Goal: Task Accomplishment & Management: Complete application form

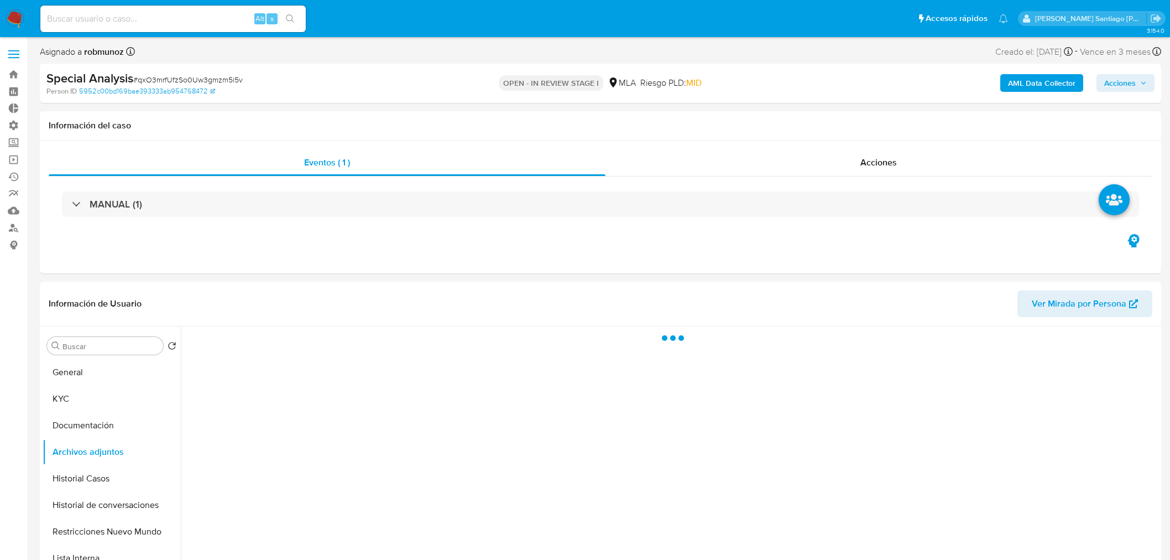
select select "10"
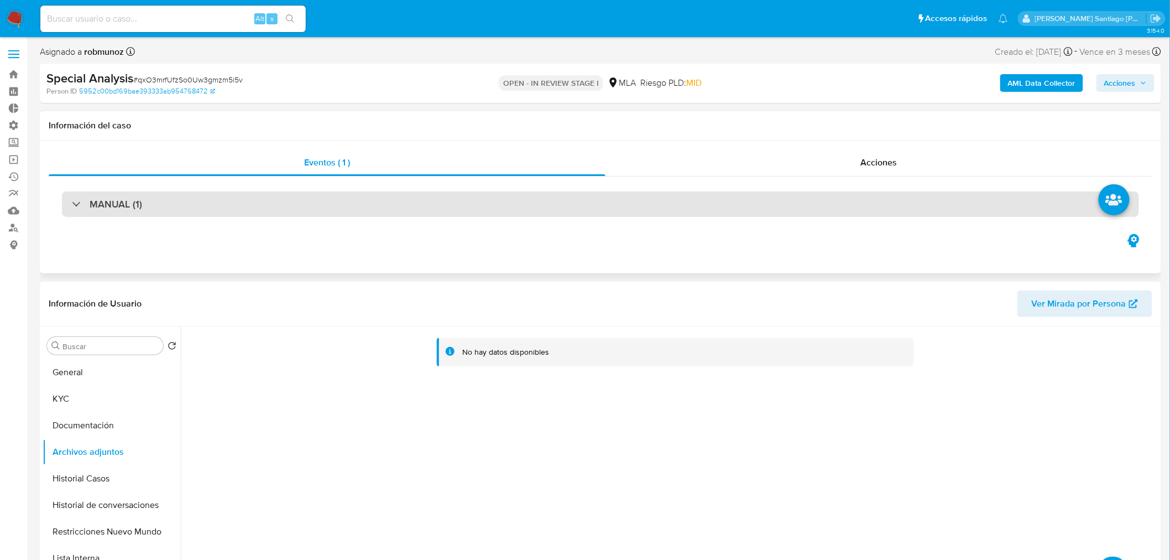
click at [523, 207] on div "MANUAL (1)" at bounding box center [600, 203] width 1077 height 25
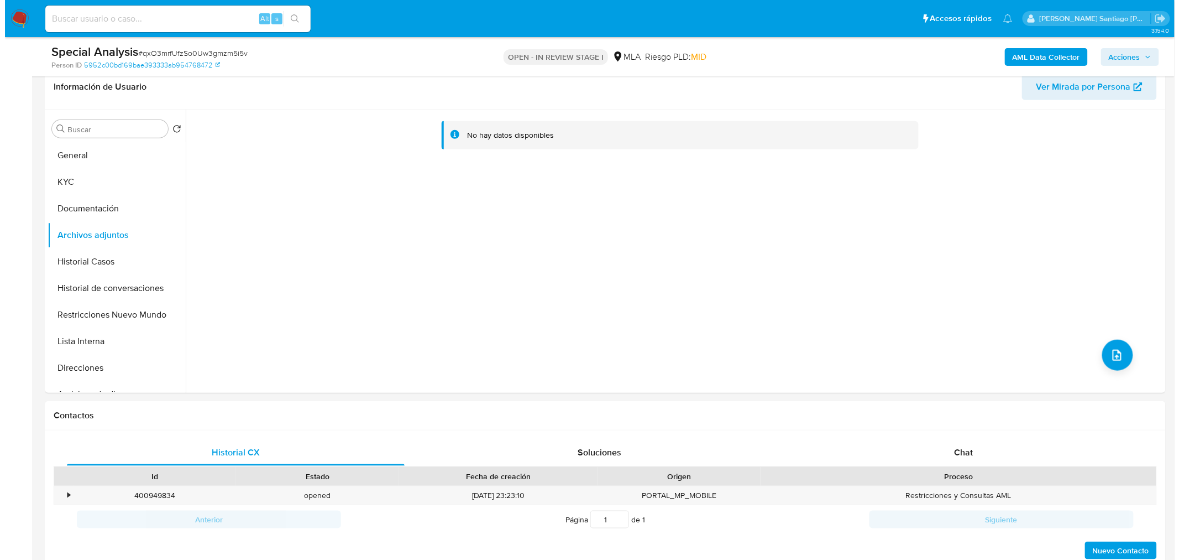
scroll to position [368, 0]
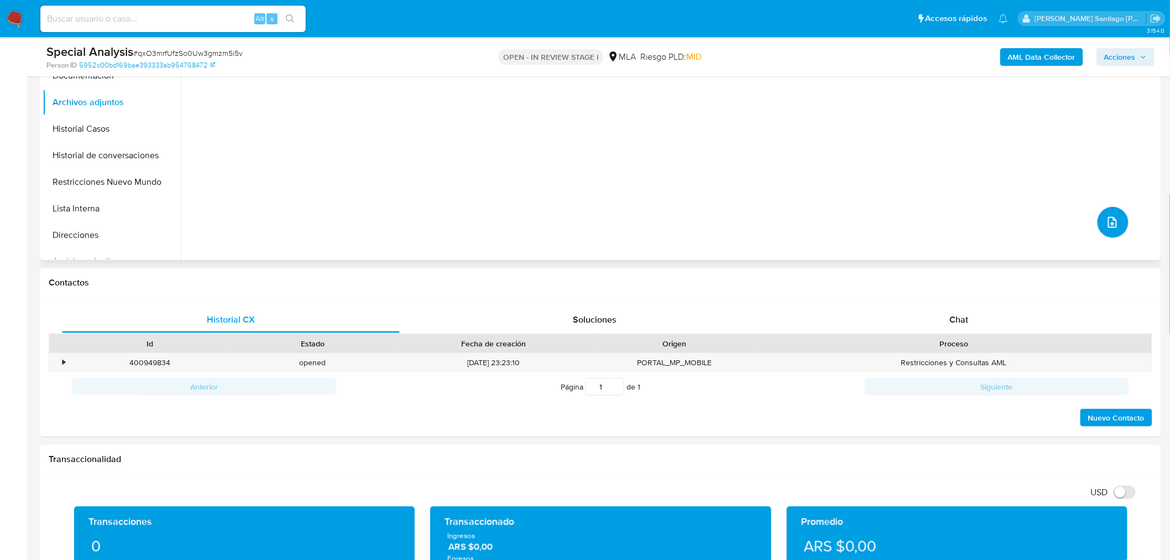
click at [1115, 230] on button "upload-file" at bounding box center [1113, 222] width 31 height 31
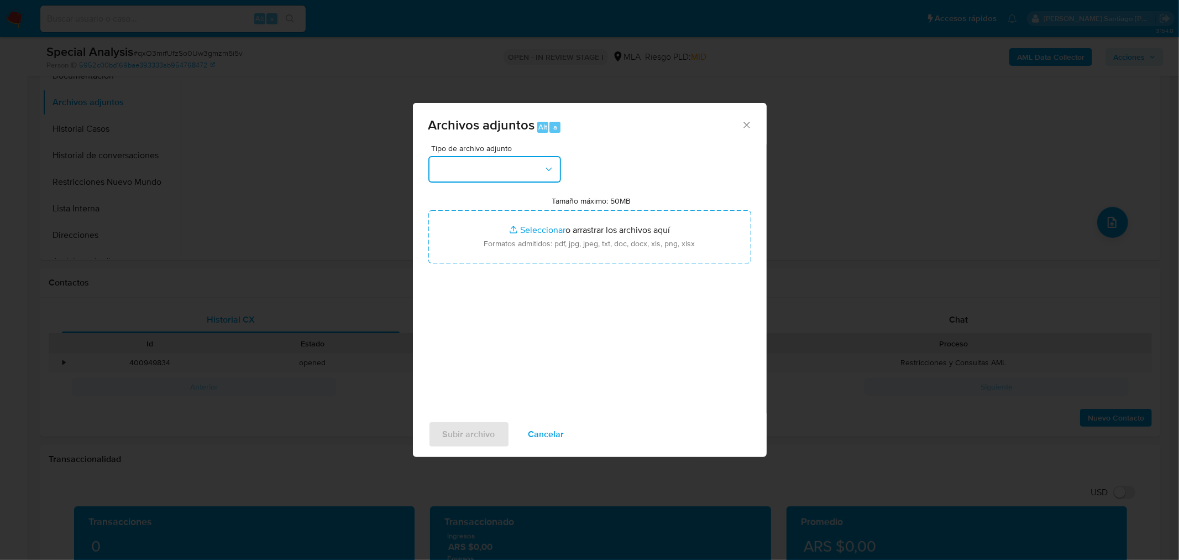
drag, startPoint x: 538, startPoint y: 170, endPoint x: 534, endPoint y: 177, distance: 8.9
click at [537, 171] on button "button" at bounding box center [495, 169] width 133 height 27
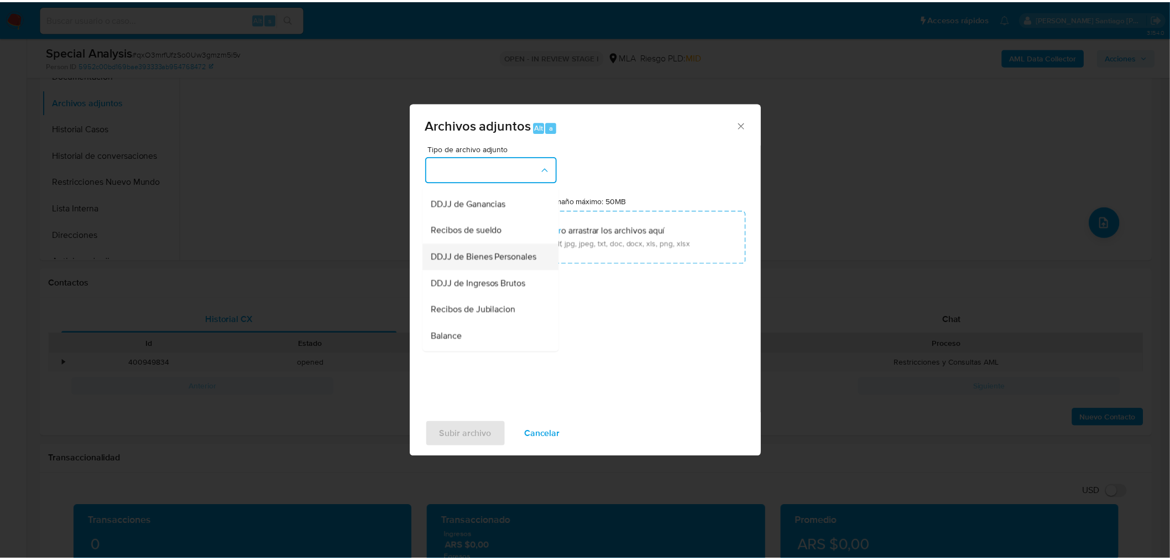
scroll to position [246, 0]
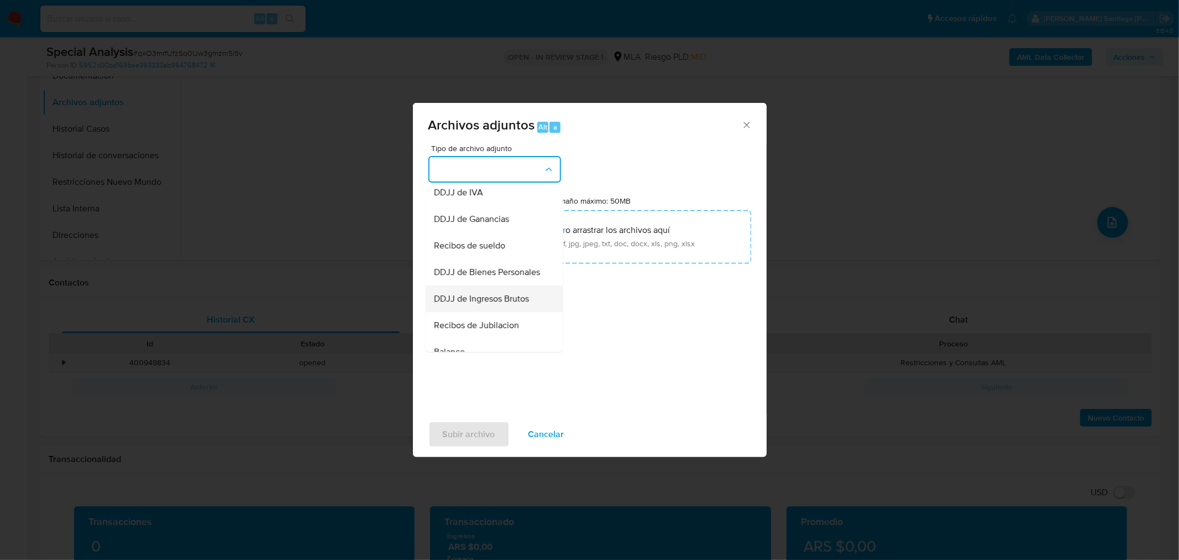
click at [533, 311] on div "DDJJ de Ingresos Brutos" at bounding box center [491, 298] width 113 height 27
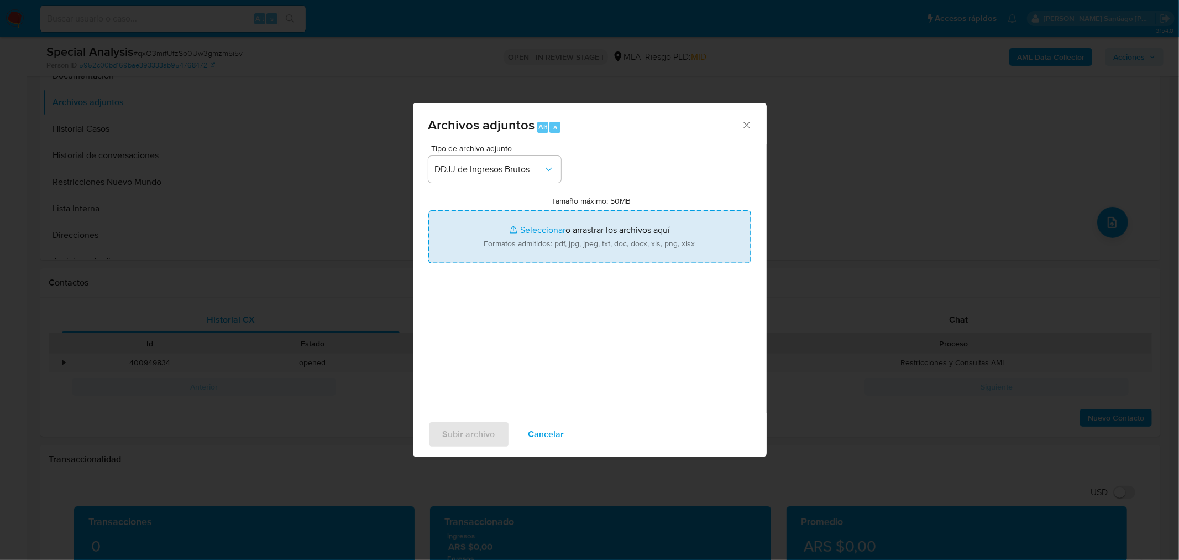
click at [604, 256] on input "Tamaño máximo: 50MB Seleccionar archivos" at bounding box center [590, 236] width 323 height 53
type input "C:\fakepath\DDJJ Rentas [GEOGRAPHIC_DATA] 05.2025.pdf"
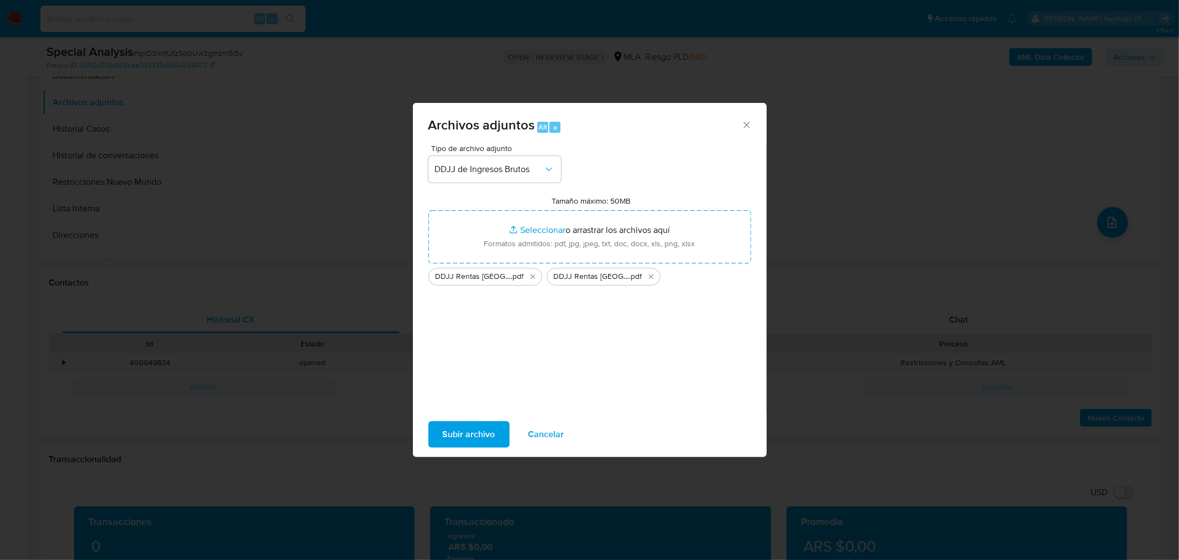
click at [482, 437] on span "Subir archivo" at bounding box center [469, 434] width 53 height 24
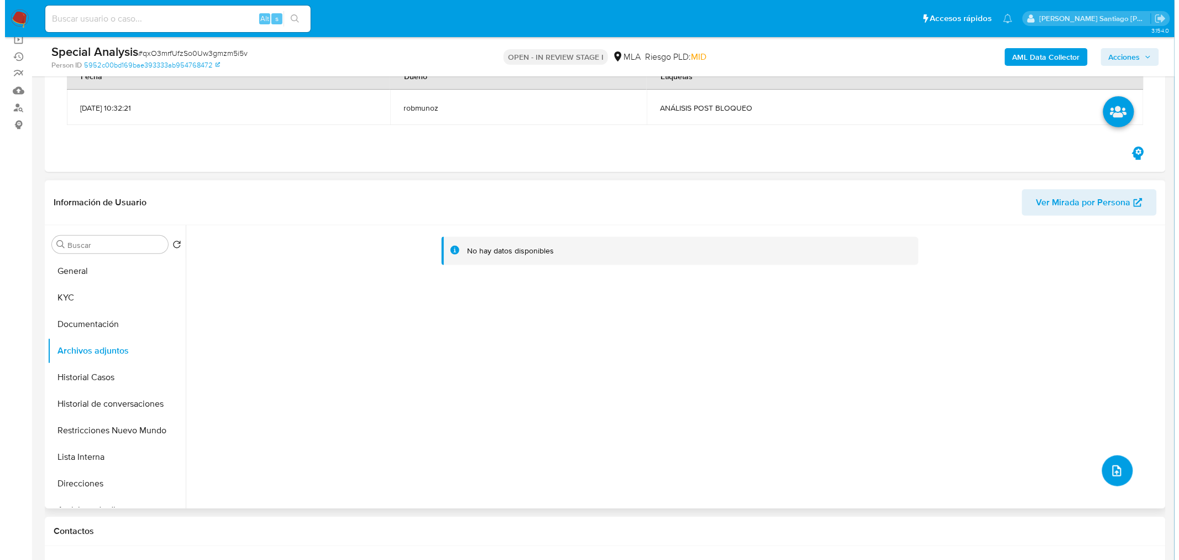
scroll to position [123, 0]
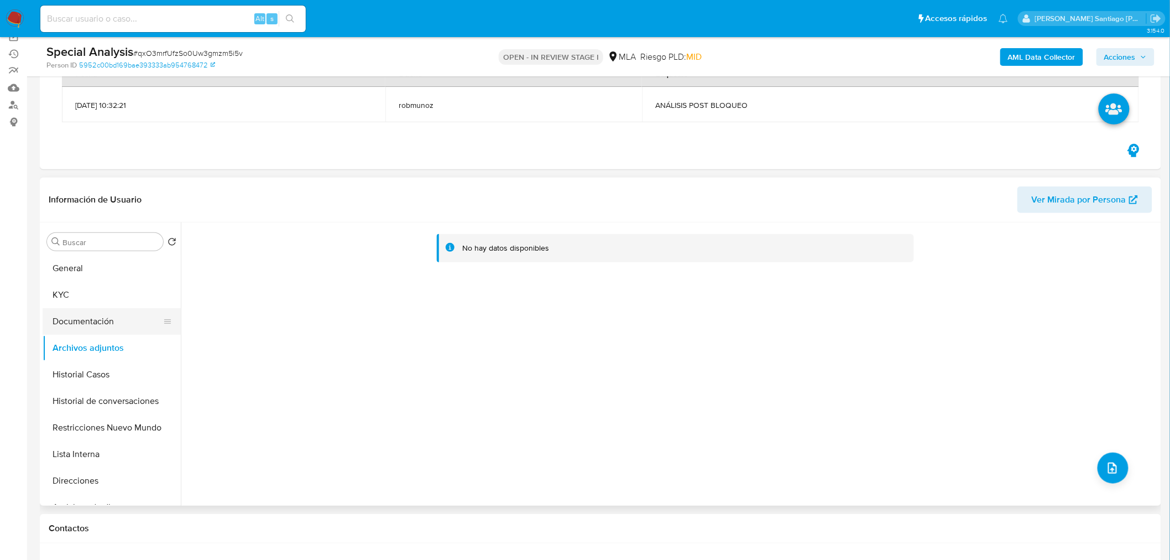
click at [100, 311] on button "Documentación" at bounding box center [107, 321] width 129 height 27
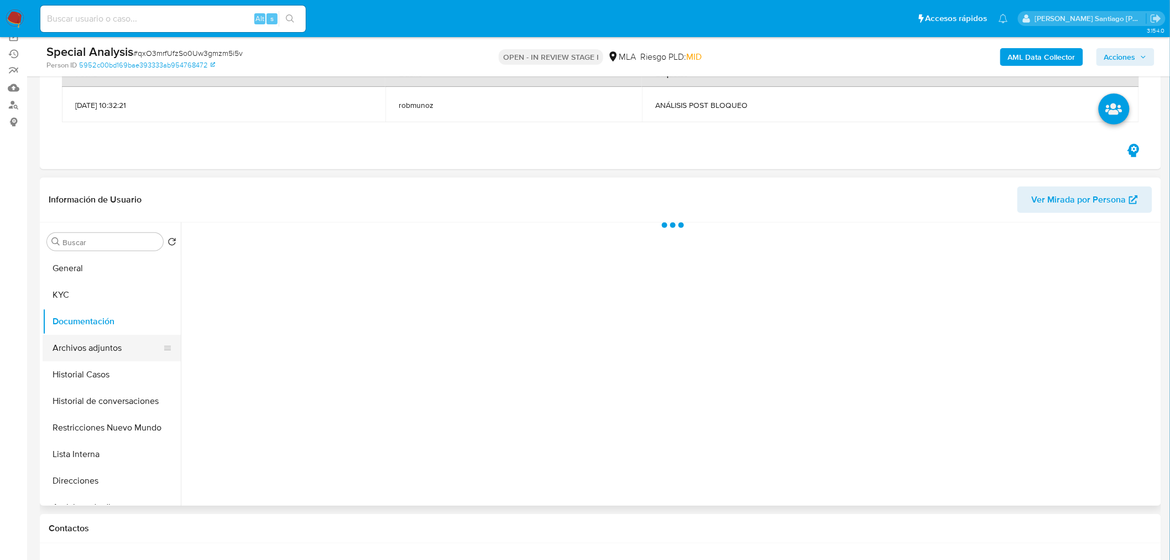
click at [108, 341] on button "Archivos adjuntos" at bounding box center [107, 348] width 129 height 27
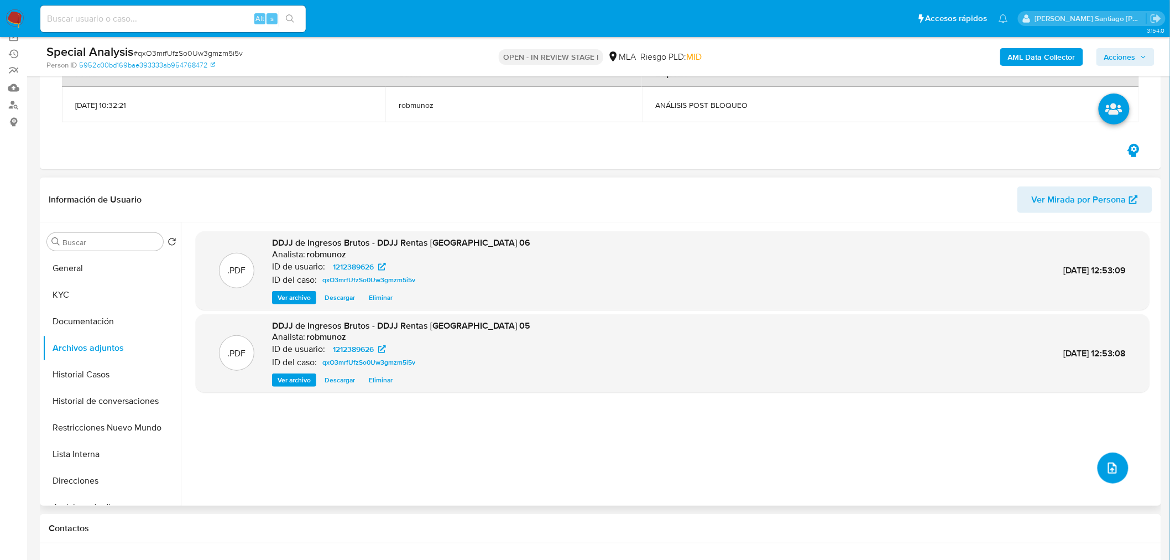
click at [1113, 459] on button "upload-file" at bounding box center [1113, 467] width 31 height 31
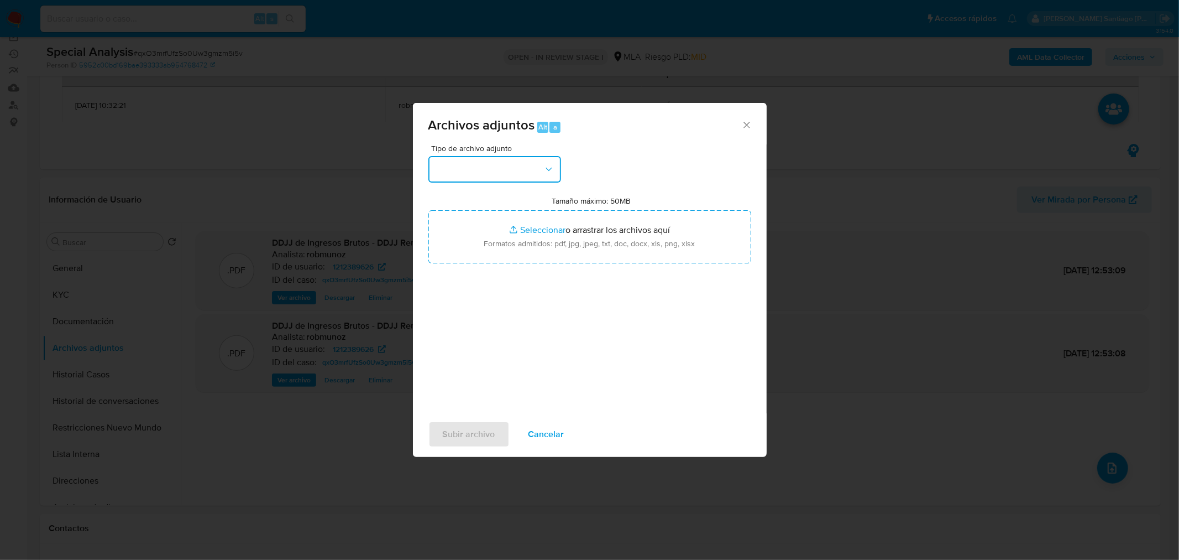
drag, startPoint x: 518, startPoint y: 161, endPoint x: 509, endPoint y: 180, distance: 20.5
click at [517, 168] on button "button" at bounding box center [495, 169] width 133 height 27
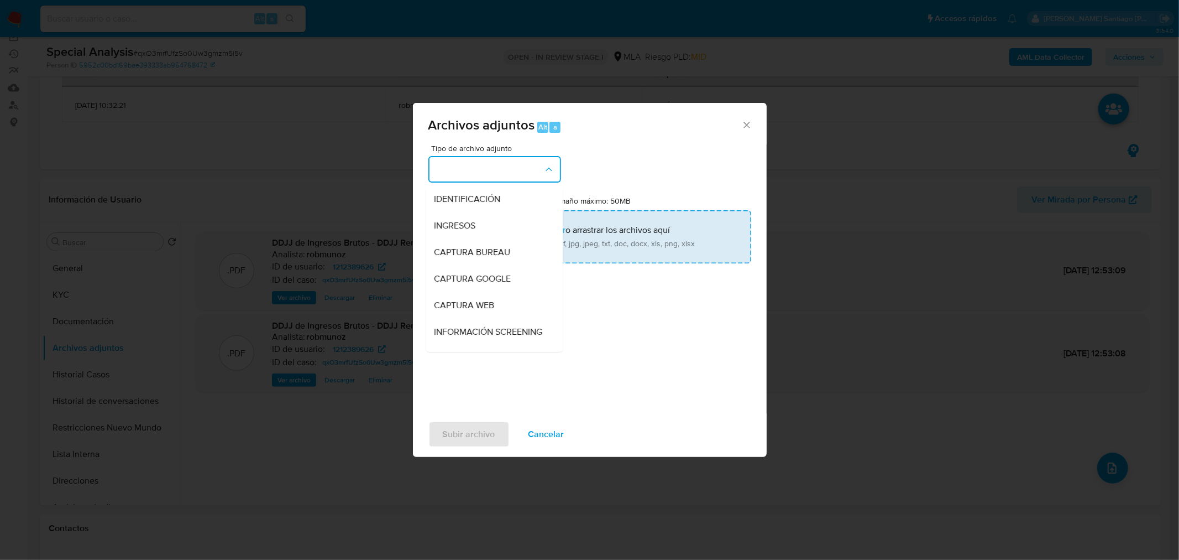
drag, startPoint x: 500, startPoint y: 196, endPoint x: 556, endPoint y: 252, distance: 79.0
click at [500, 197] on span "IDENTIFICACIÓN" at bounding box center [468, 198] width 66 height 11
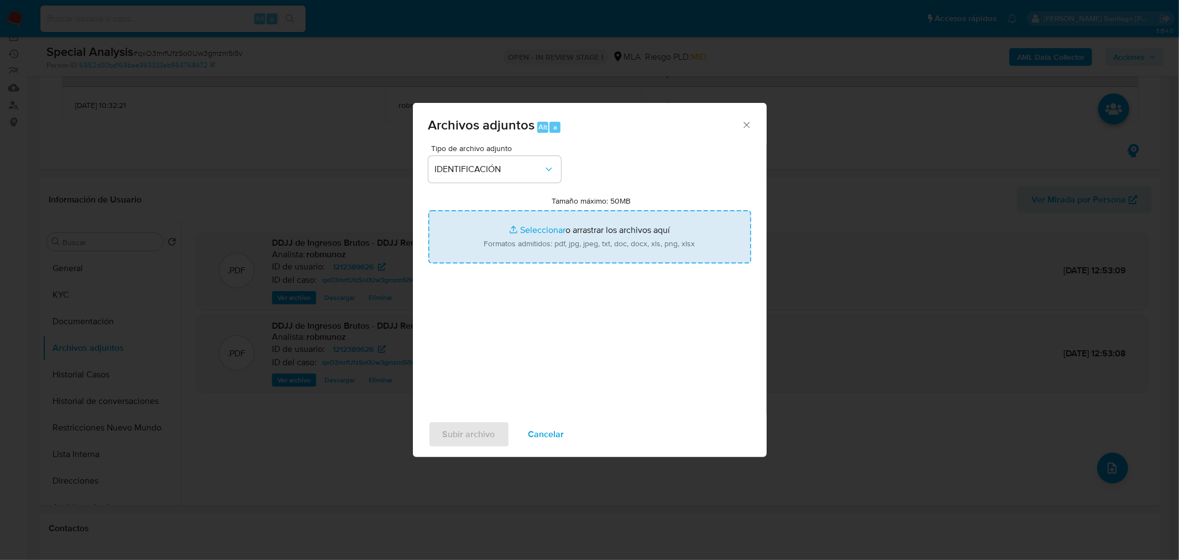
click at [566, 262] on div "Tipo de archivo adjunto IDENTIFICACIÓN Tamaño máximo: 50MB Seleccionar archivos…" at bounding box center [590, 274] width 323 height 261
click at [557, 236] on input "Tamaño máximo: 50MB Seleccionar archivos" at bounding box center [590, 236] width 323 height 53
type input "C:\fakepath\Comprobantes emitidos 2024.pdf"
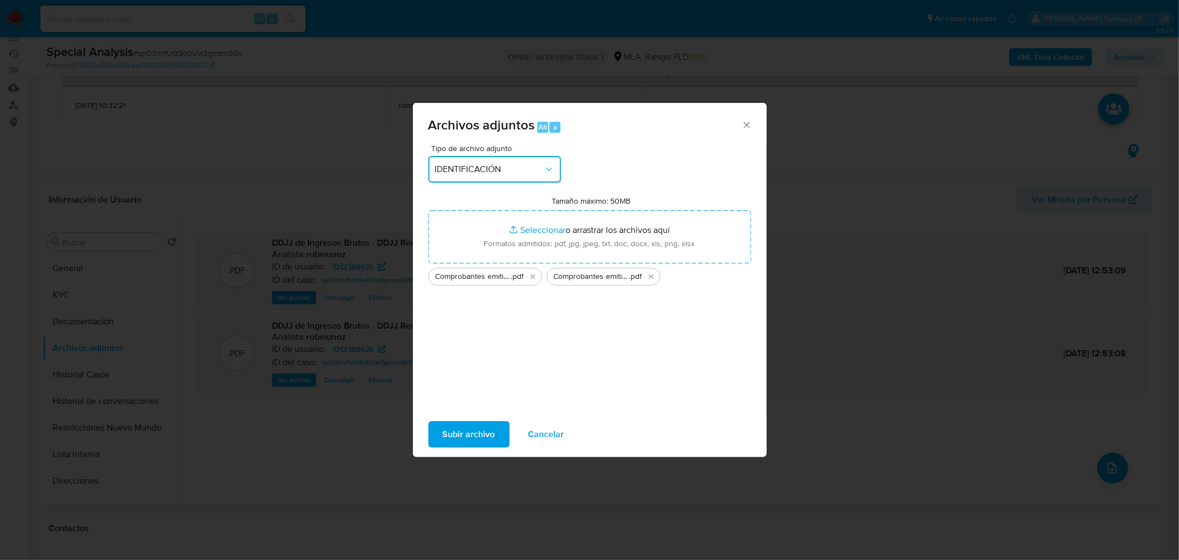
click at [519, 173] on span "IDENTIFICACIÓN" at bounding box center [489, 169] width 108 height 11
click at [516, 295] on span "Resumen de comprobantes electronicos emitidos ARCA" at bounding box center [491, 306] width 113 height 22
click at [492, 432] on span "Subir archivo" at bounding box center [469, 434] width 53 height 24
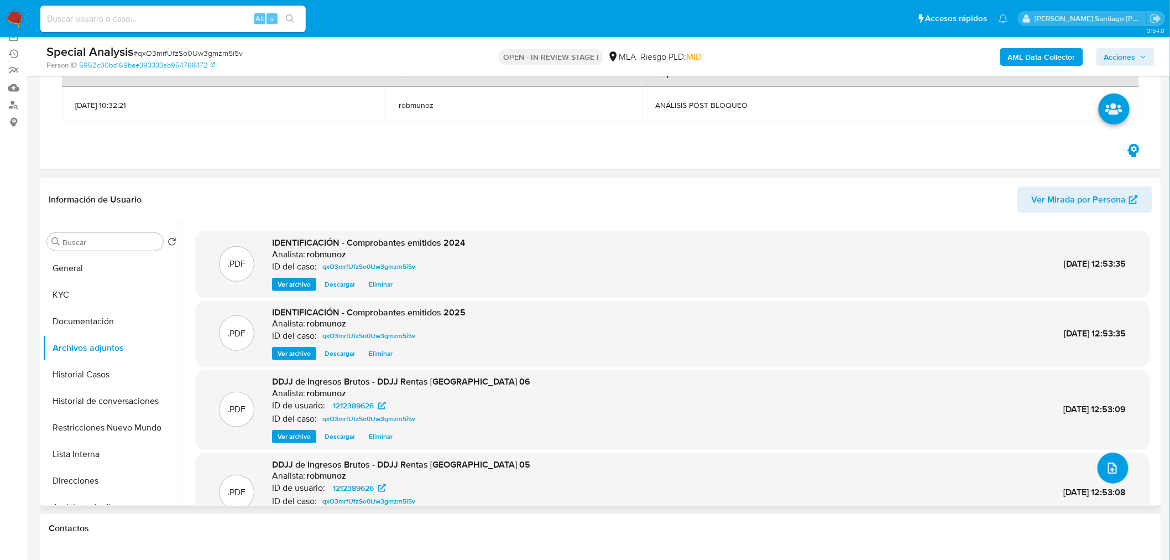
click at [1113, 469] on icon "upload-file" at bounding box center [1112, 467] width 13 height 13
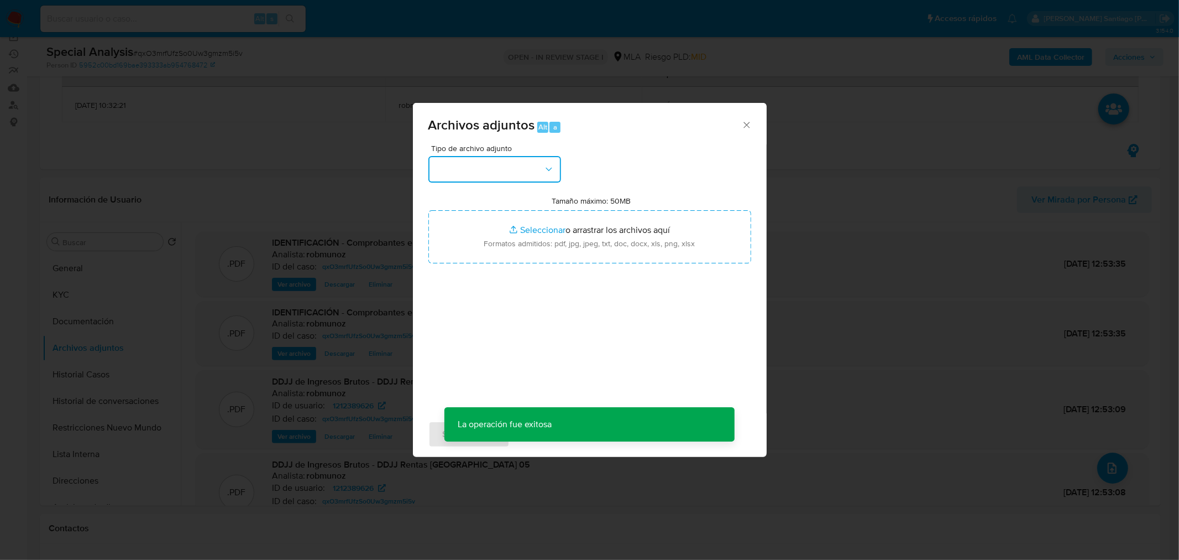
drag, startPoint x: 523, startPoint y: 162, endPoint x: 522, endPoint y: 179, distance: 17.2
click at [523, 164] on button "button" at bounding box center [495, 169] width 133 height 27
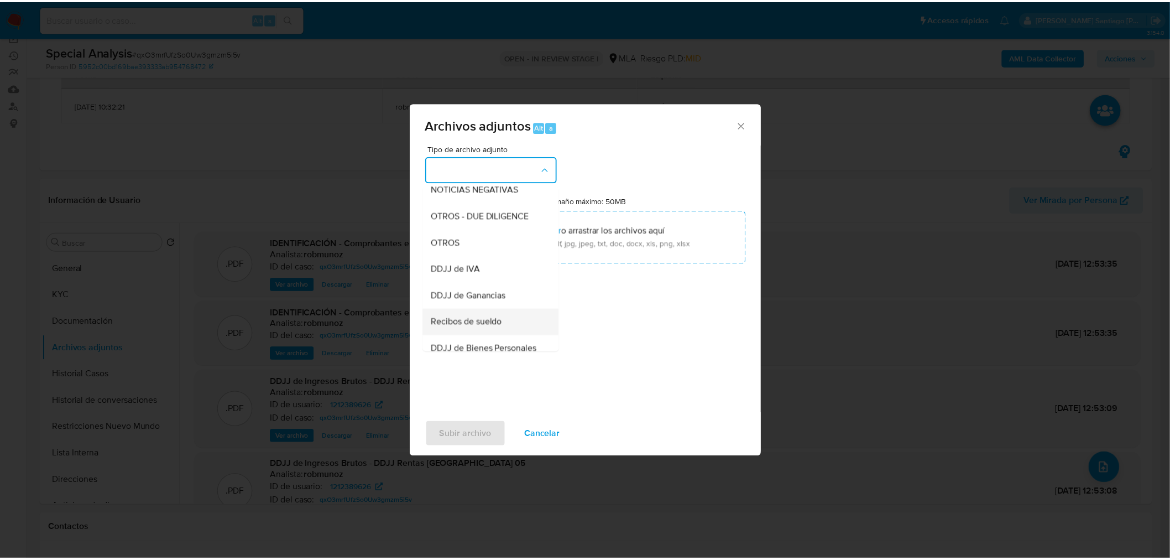
scroll to position [0, 0]
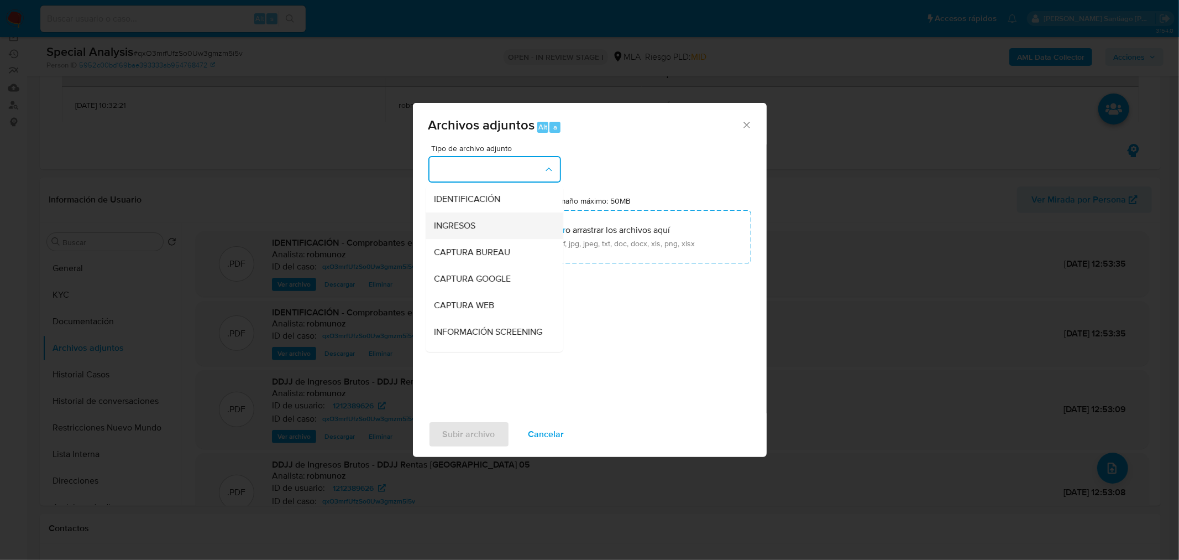
click at [490, 226] on div "INGRESOS" at bounding box center [491, 225] width 113 height 27
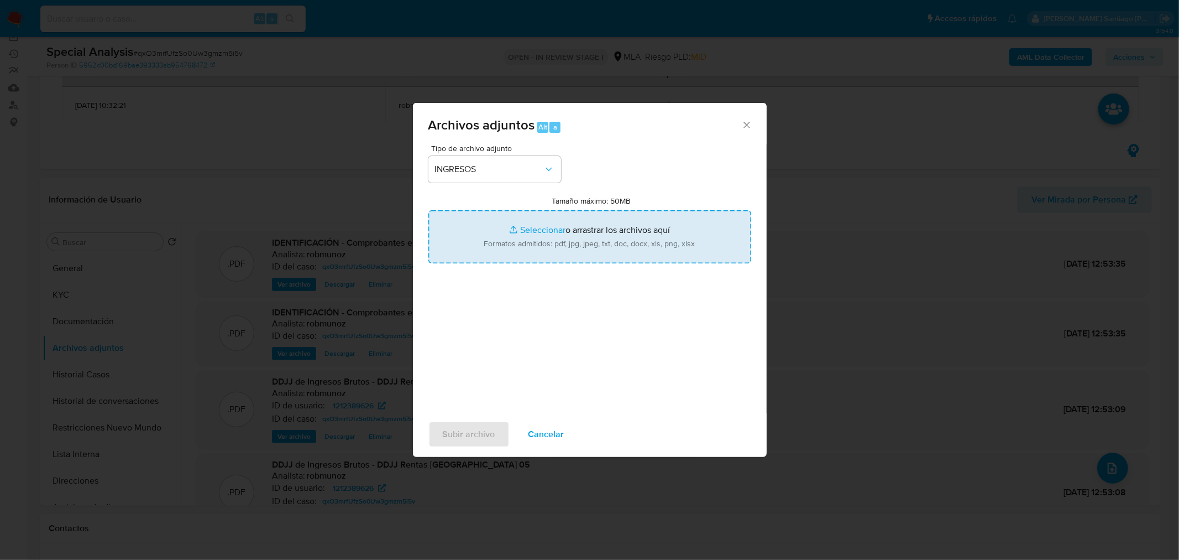
click at [567, 241] on input "Tamaño máximo: 50MB Seleccionar archivos" at bounding box center [590, 236] width 323 height 53
type input "C:\fakepath\Constancia de inscripcion ARCA.pdf"
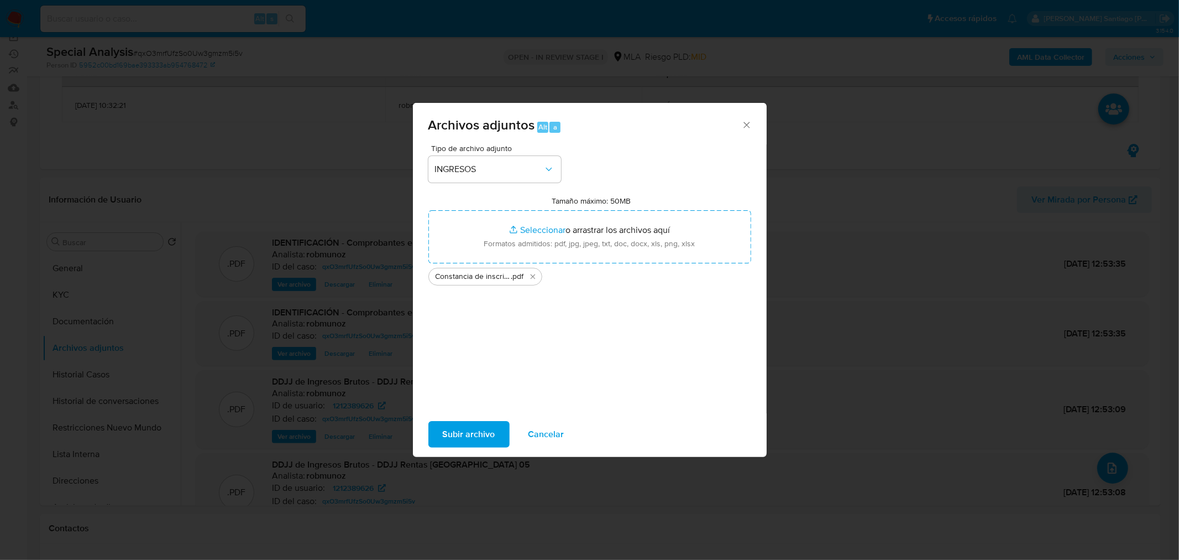
click at [494, 434] on button "Subir archivo" at bounding box center [469, 434] width 81 height 27
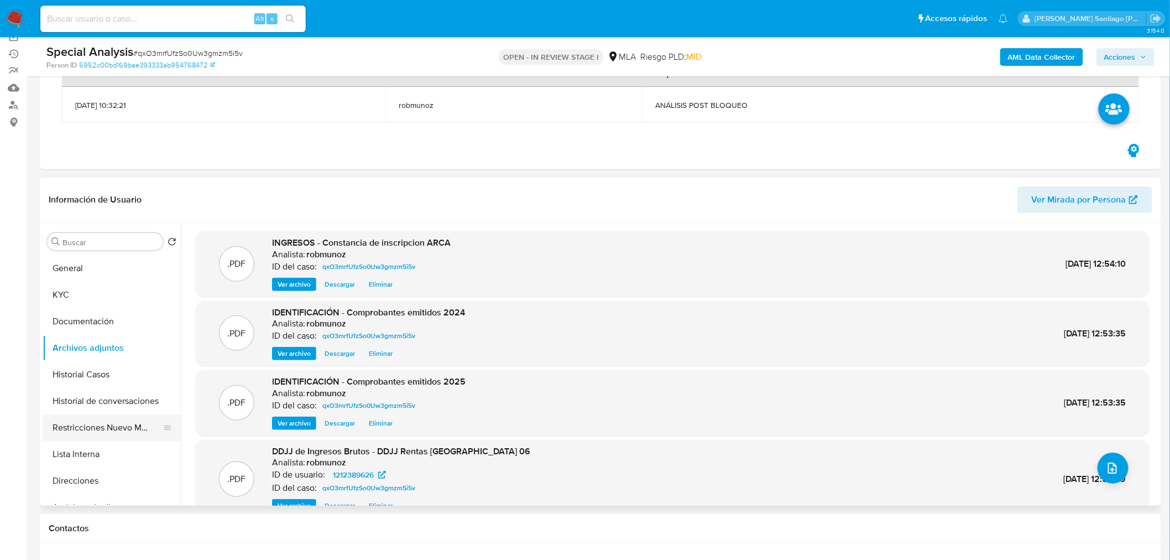
drag, startPoint x: 97, startPoint y: 434, endPoint x: 272, endPoint y: 424, distance: 175.6
click at [97, 435] on button "Restricciones Nuevo Mundo" at bounding box center [112, 427] width 138 height 27
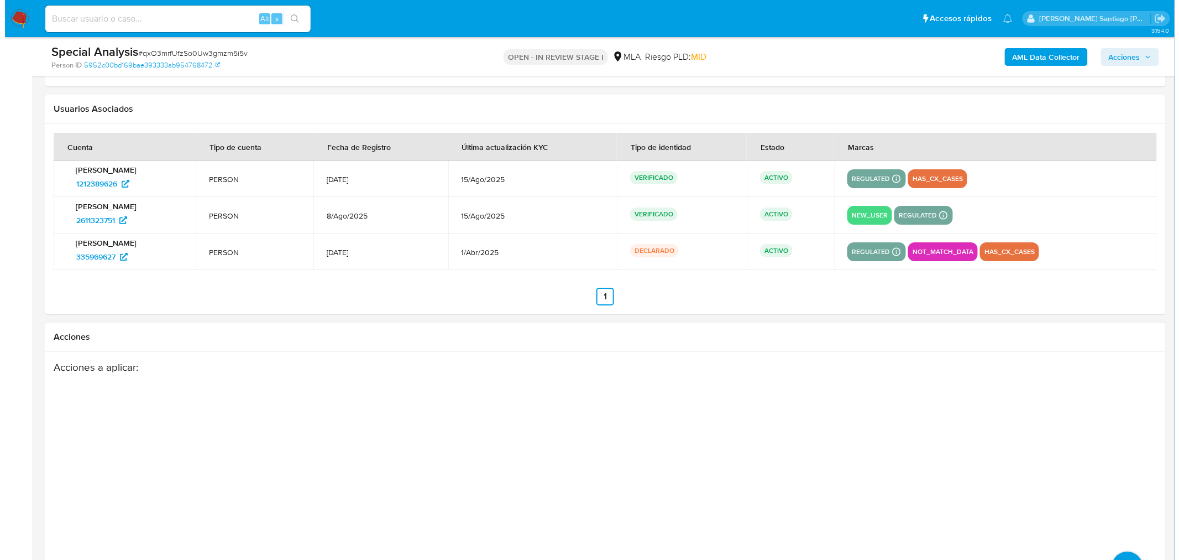
scroll to position [1591, 0]
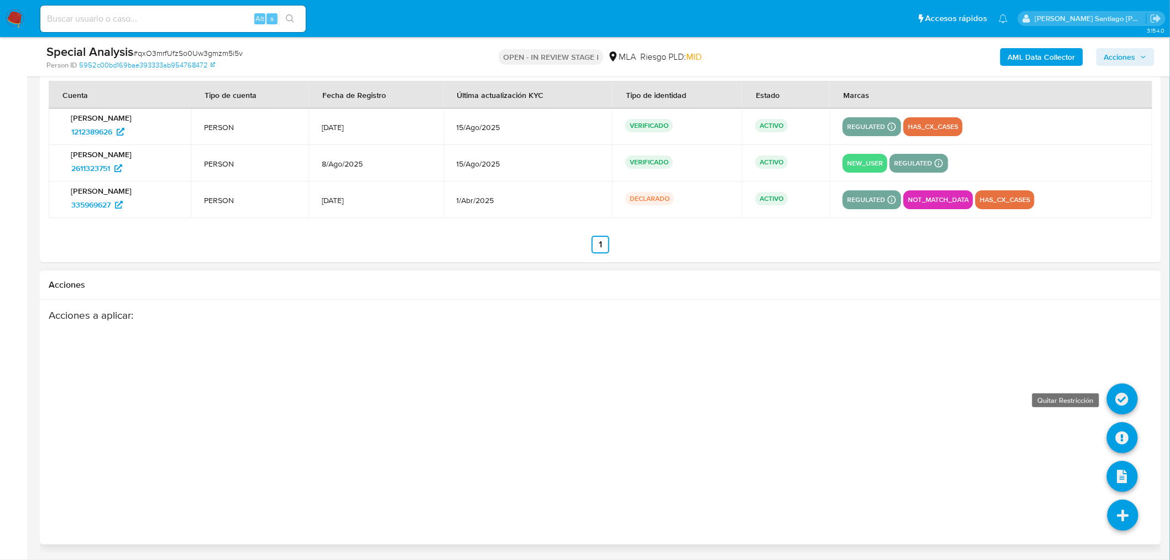
click at [1117, 395] on icon at bounding box center [1122, 398] width 31 height 31
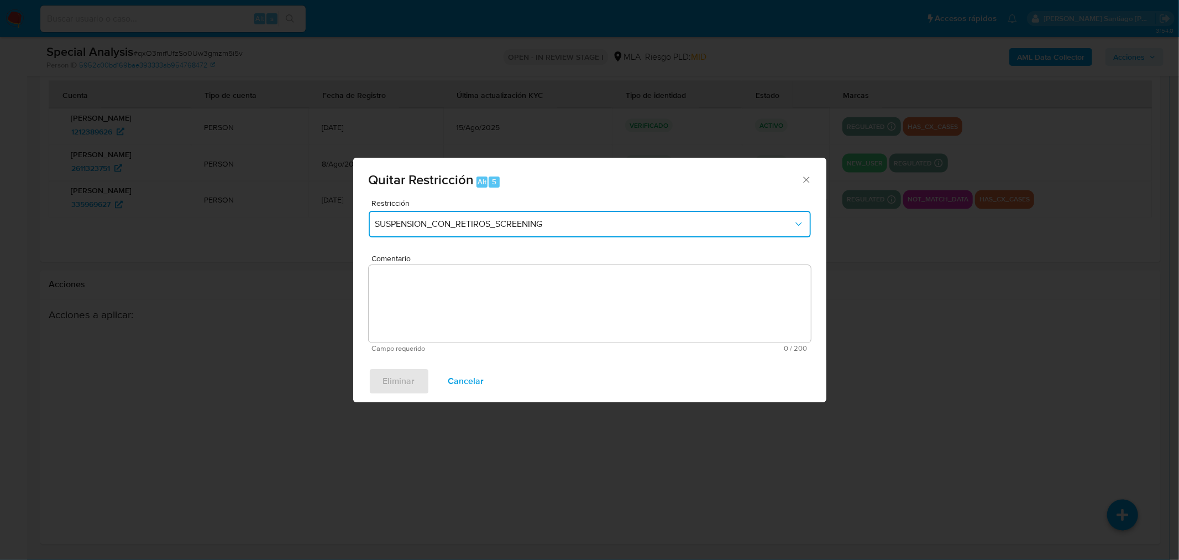
click at [557, 234] on button "SUSPENSION_CON_RETIROS_SCREENING" at bounding box center [590, 224] width 442 height 27
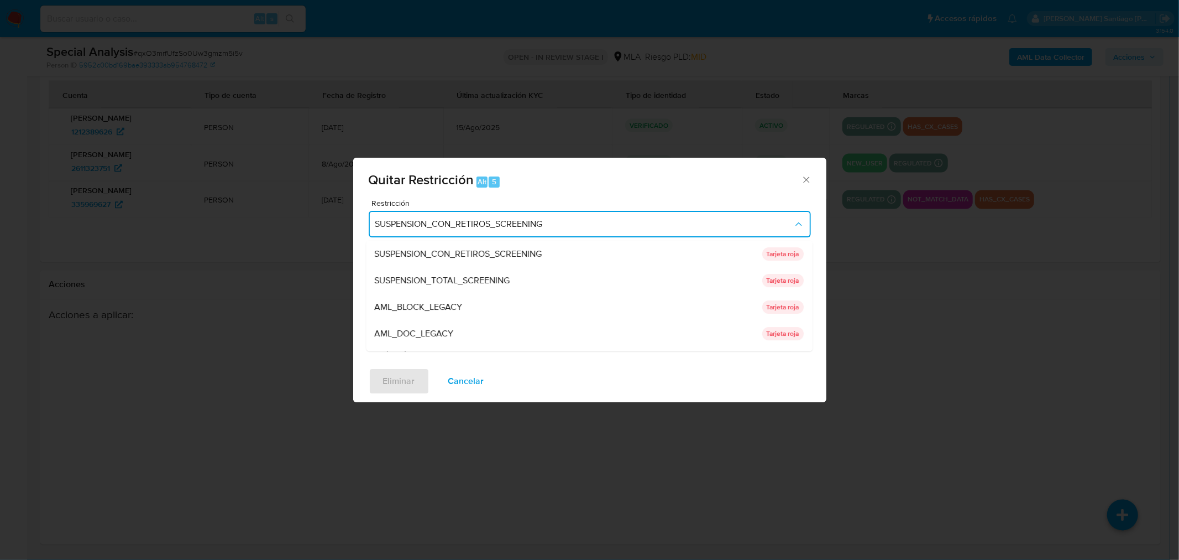
drag, startPoint x: 545, startPoint y: 274, endPoint x: 556, endPoint y: 285, distance: 15.3
click at [545, 275] on div "SUSPENSION_TOTAL_SCREENING" at bounding box center [565, 280] width 381 height 27
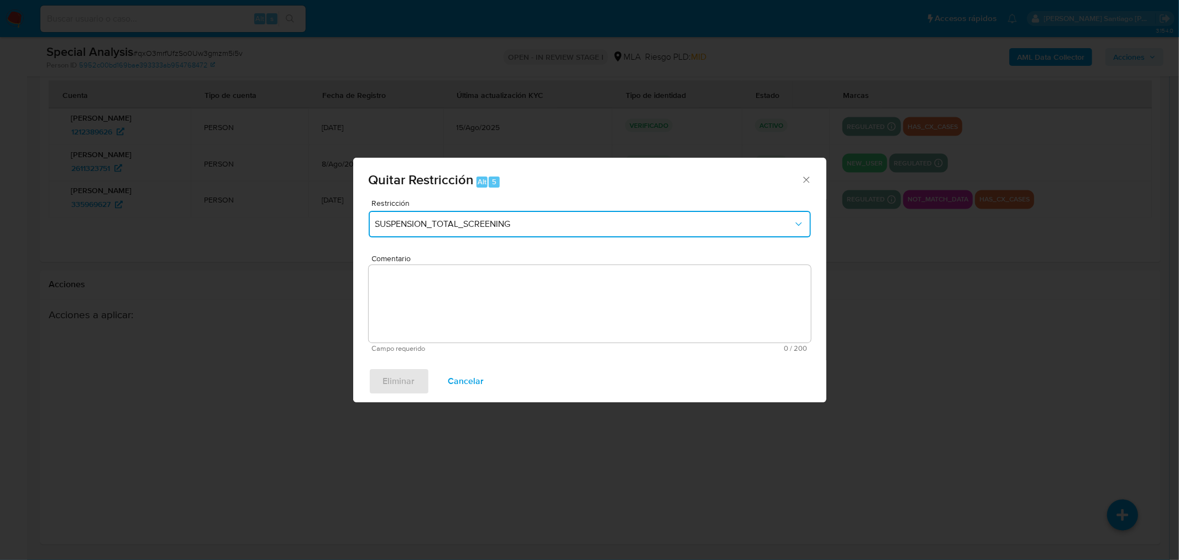
drag, startPoint x: 650, startPoint y: 223, endPoint x: 644, endPoint y: 233, distance: 11.2
click at [650, 223] on span "SUSPENSION_TOTAL_SCREENING" at bounding box center [584, 223] width 418 height 11
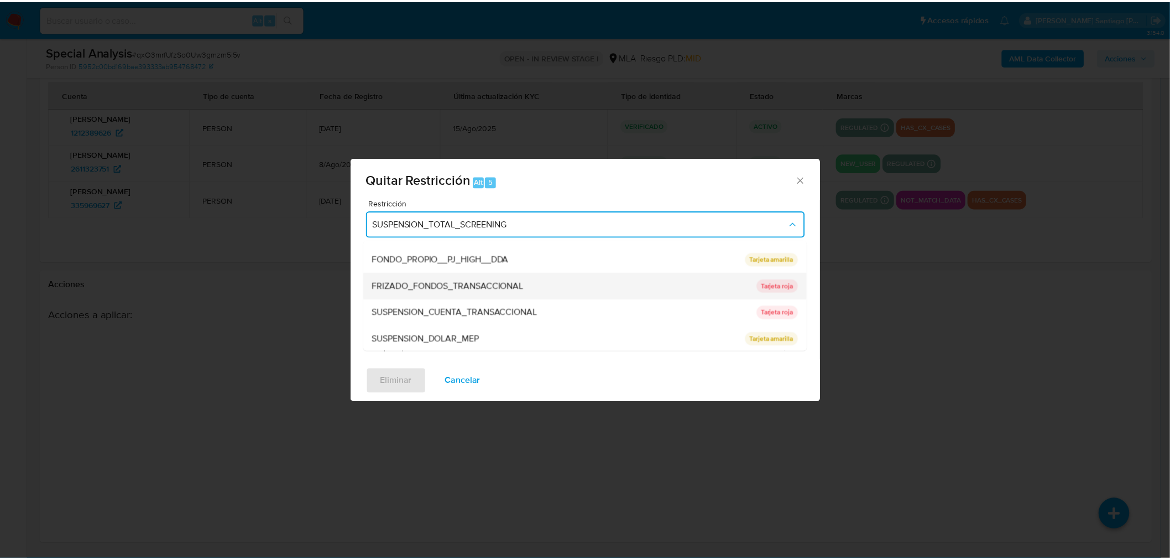
scroll to position [234, 0]
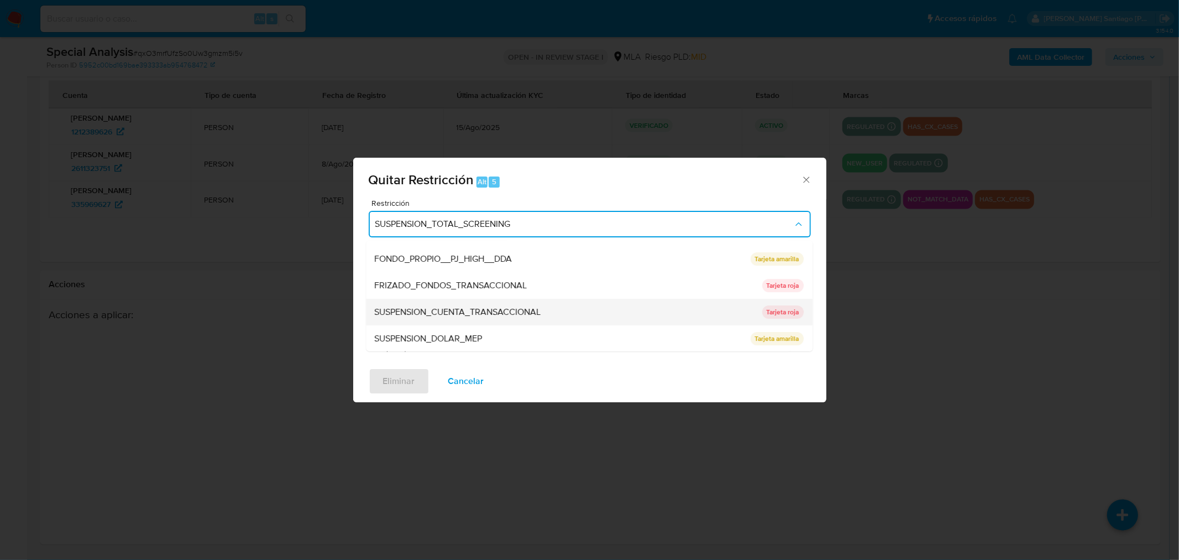
click at [546, 316] on div "SUSPENSION_CUENTA_TRANSACCIONAL" at bounding box center [565, 312] width 381 height 27
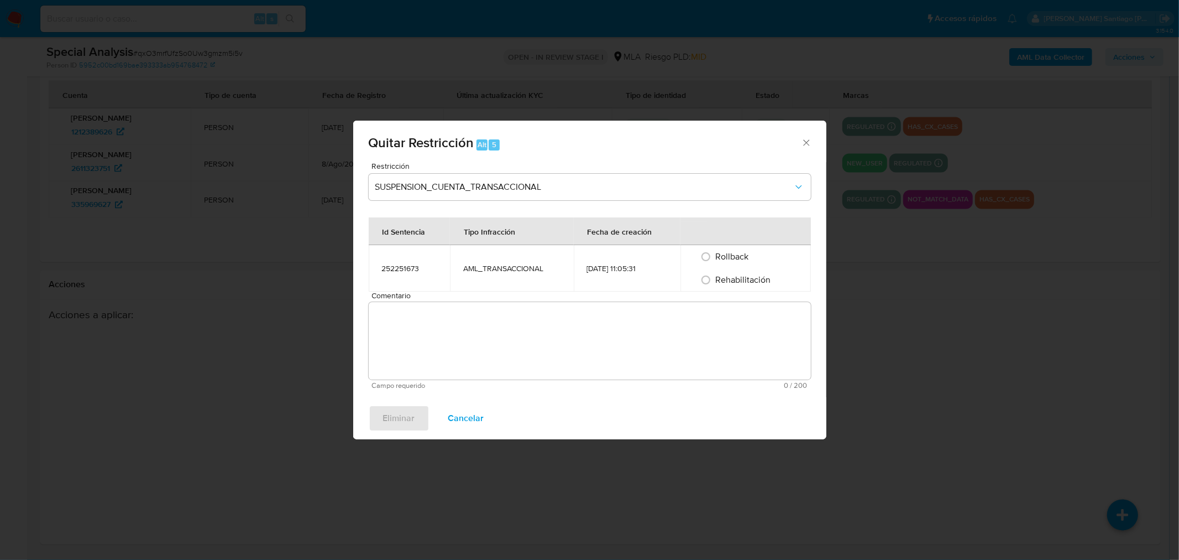
drag, startPoint x: 751, startPoint y: 278, endPoint x: 733, endPoint y: 343, distance: 67.2
click at [750, 280] on span "Rehabilitación" at bounding box center [743, 279] width 55 height 13
click at [715, 280] on input "Rehabilitación" at bounding box center [706, 280] width 18 height 18
radio input "true"
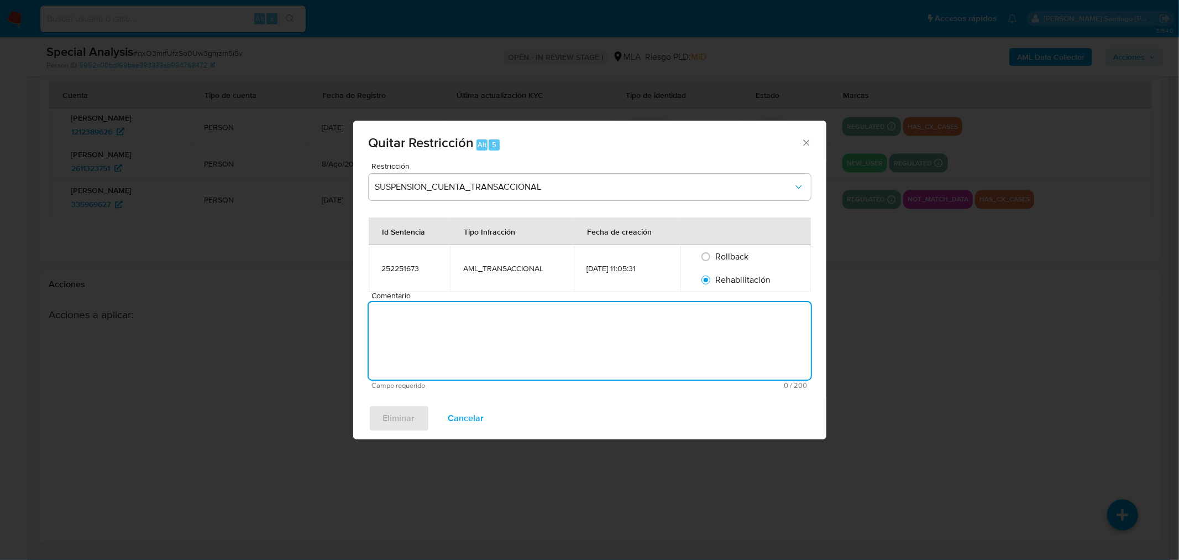
click at [730, 344] on textarea "Comentario" at bounding box center [590, 340] width 442 height 77
type textarea "AML"
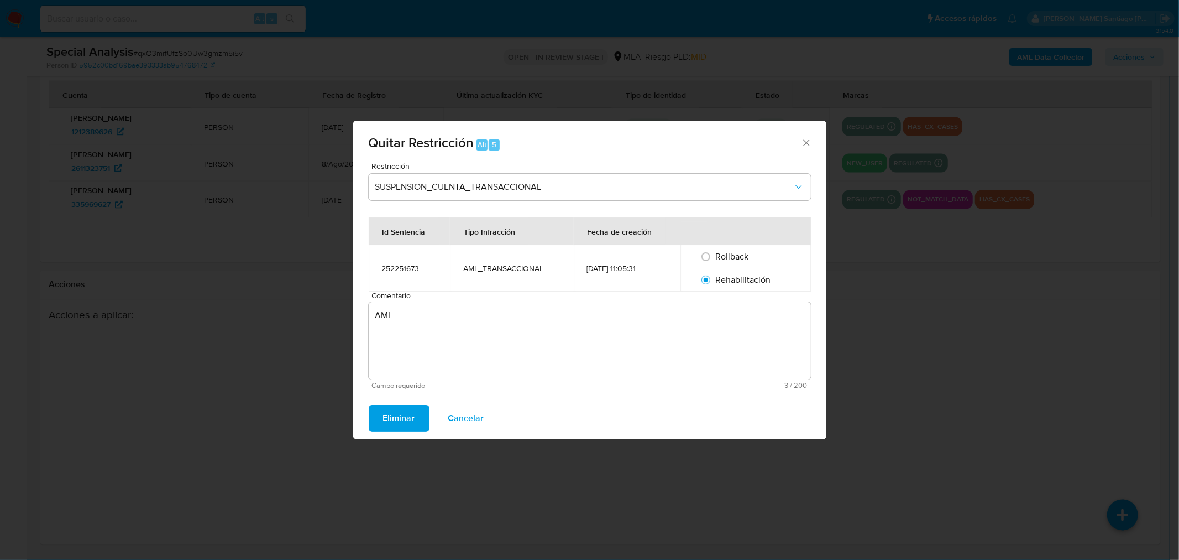
click at [410, 410] on span "Eliminar" at bounding box center [399, 418] width 32 height 24
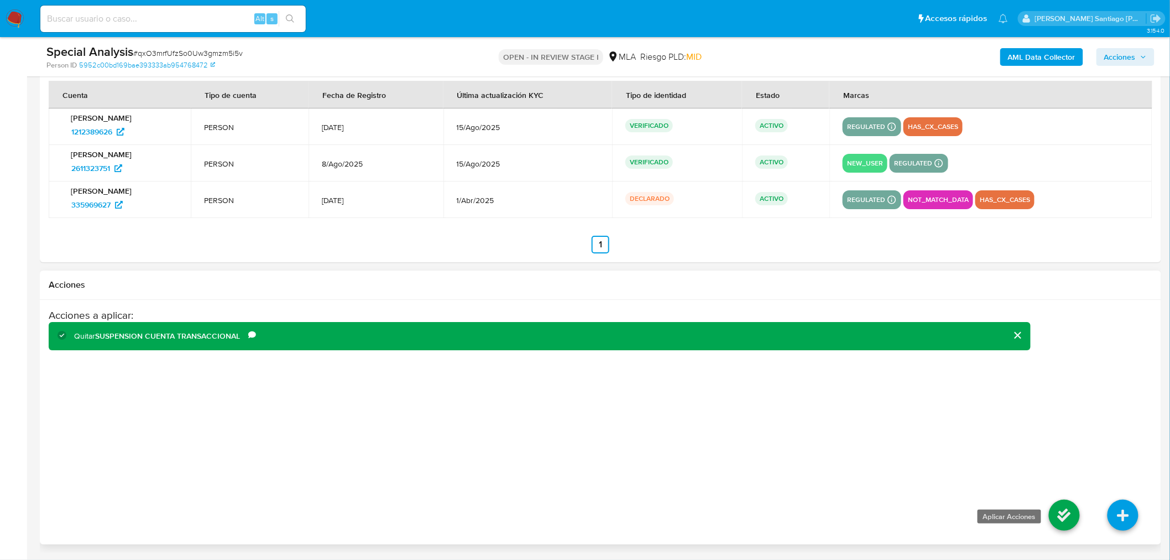
click at [1059, 504] on icon at bounding box center [1064, 514] width 31 height 31
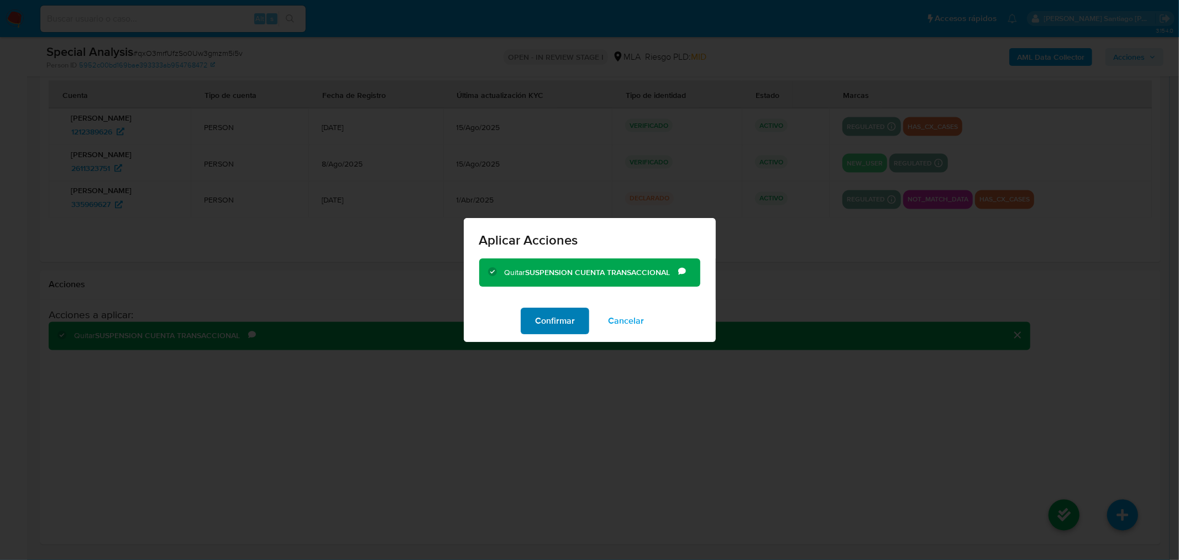
click at [579, 323] on button "Confirmar" at bounding box center [555, 320] width 69 height 27
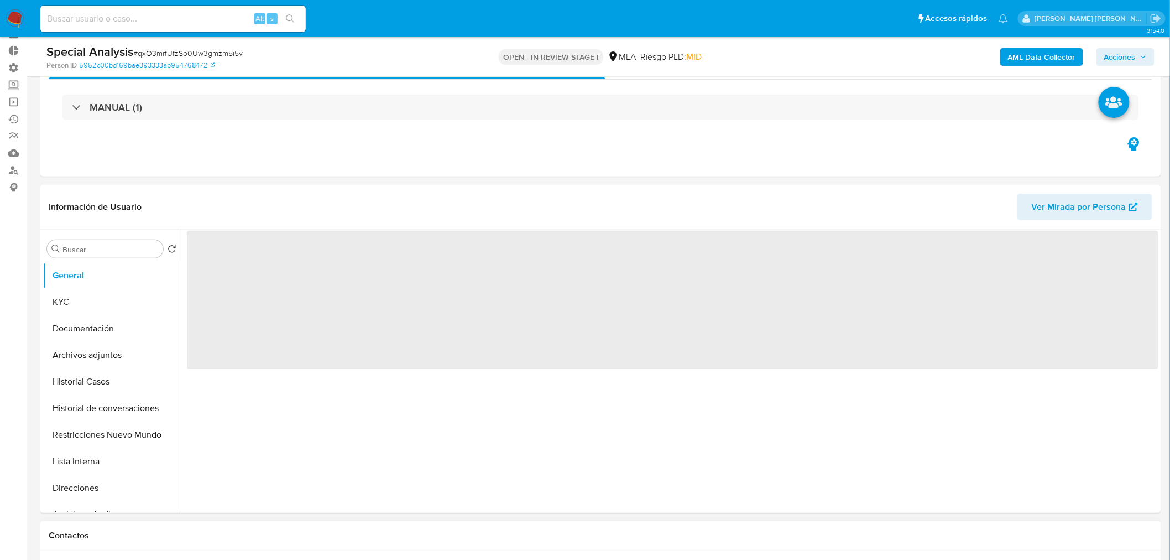
scroll to position [184, 0]
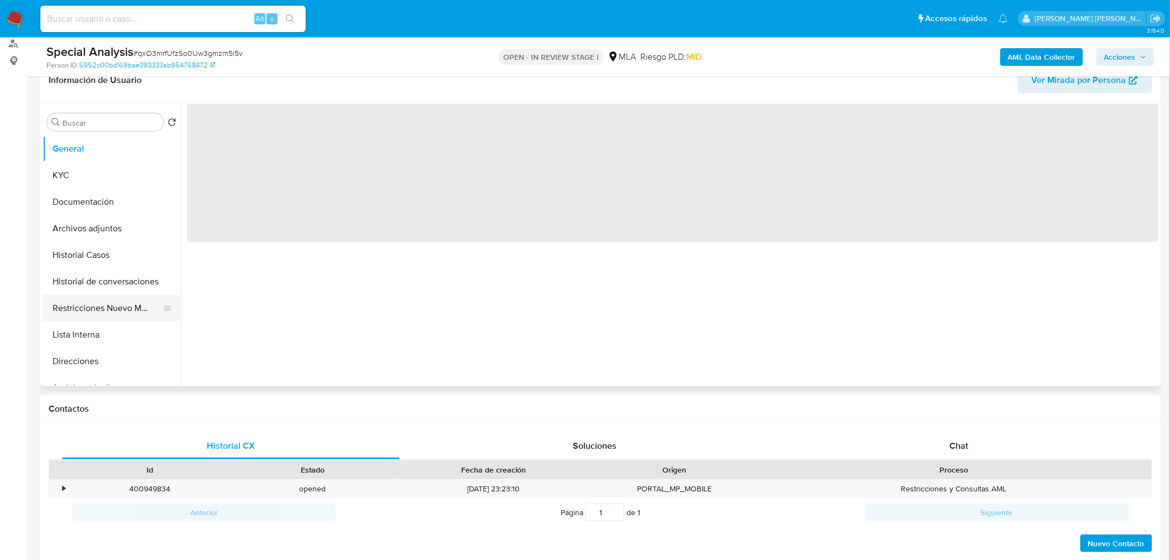
drag, startPoint x: 135, startPoint y: 312, endPoint x: 539, endPoint y: 383, distance: 410.4
click at [135, 313] on button "Restricciones Nuevo Mundo" at bounding box center [112, 308] width 138 height 27
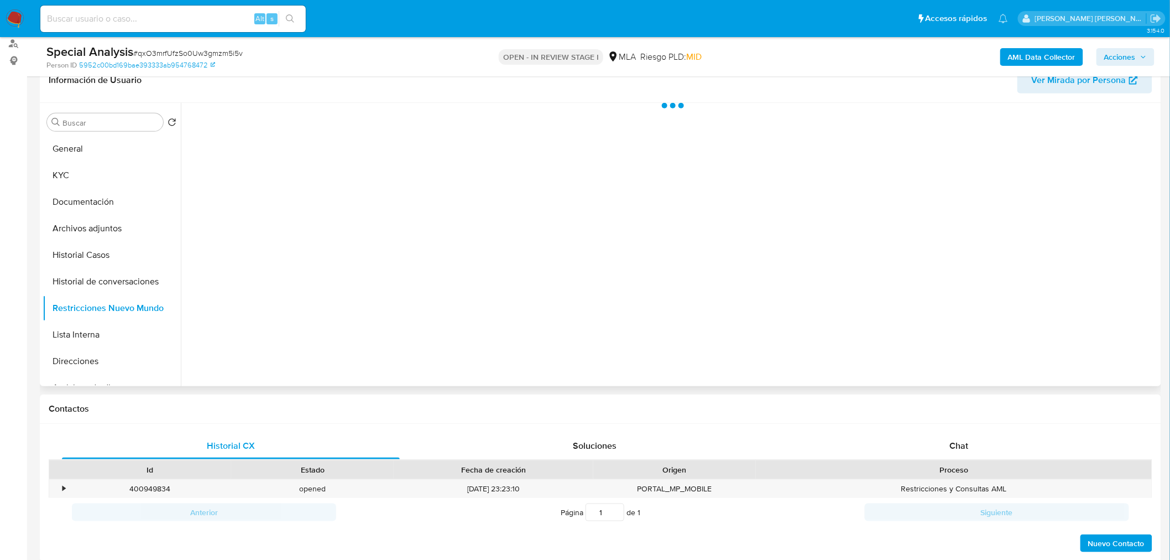
select select "10"
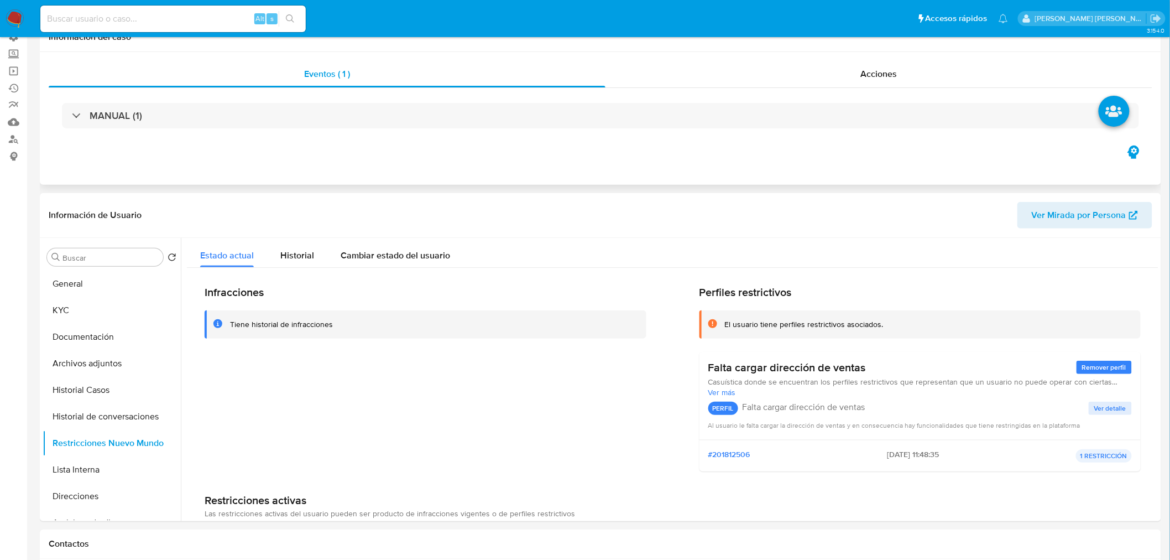
scroll to position [0, 0]
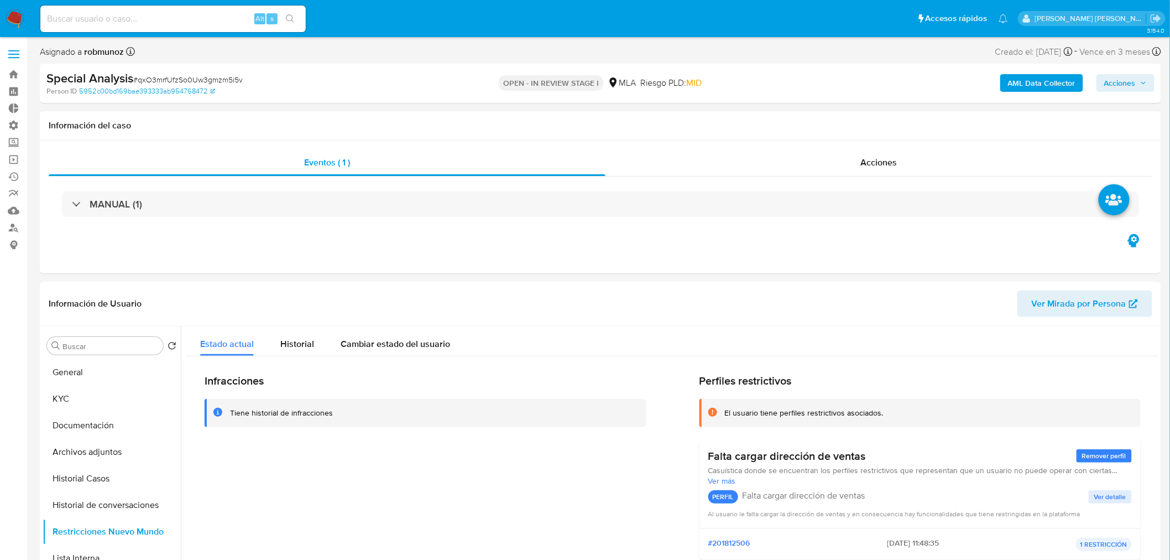
click at [1140, 81] on span "Acciones" at bounding box center [1125, 82] width 43 height 15
click at [781, 119] on span "Resolución del caso" at bounding box center [811, 118] width 79 height 13
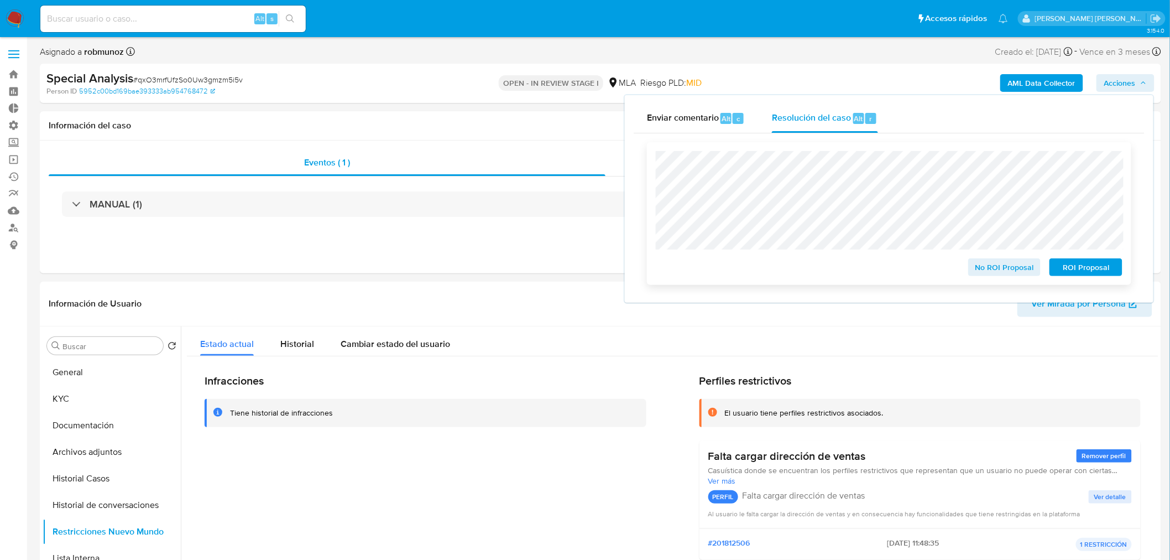
click at [1016, 273] on span "No ROI Proposal" at bounding box center [1005, 266] width 58 height 15
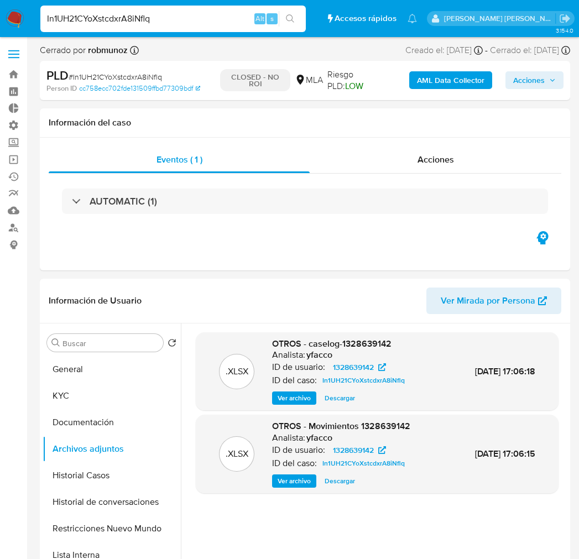
select select "10"
